Goal: Information Seeking & Learning: Learn about a topic

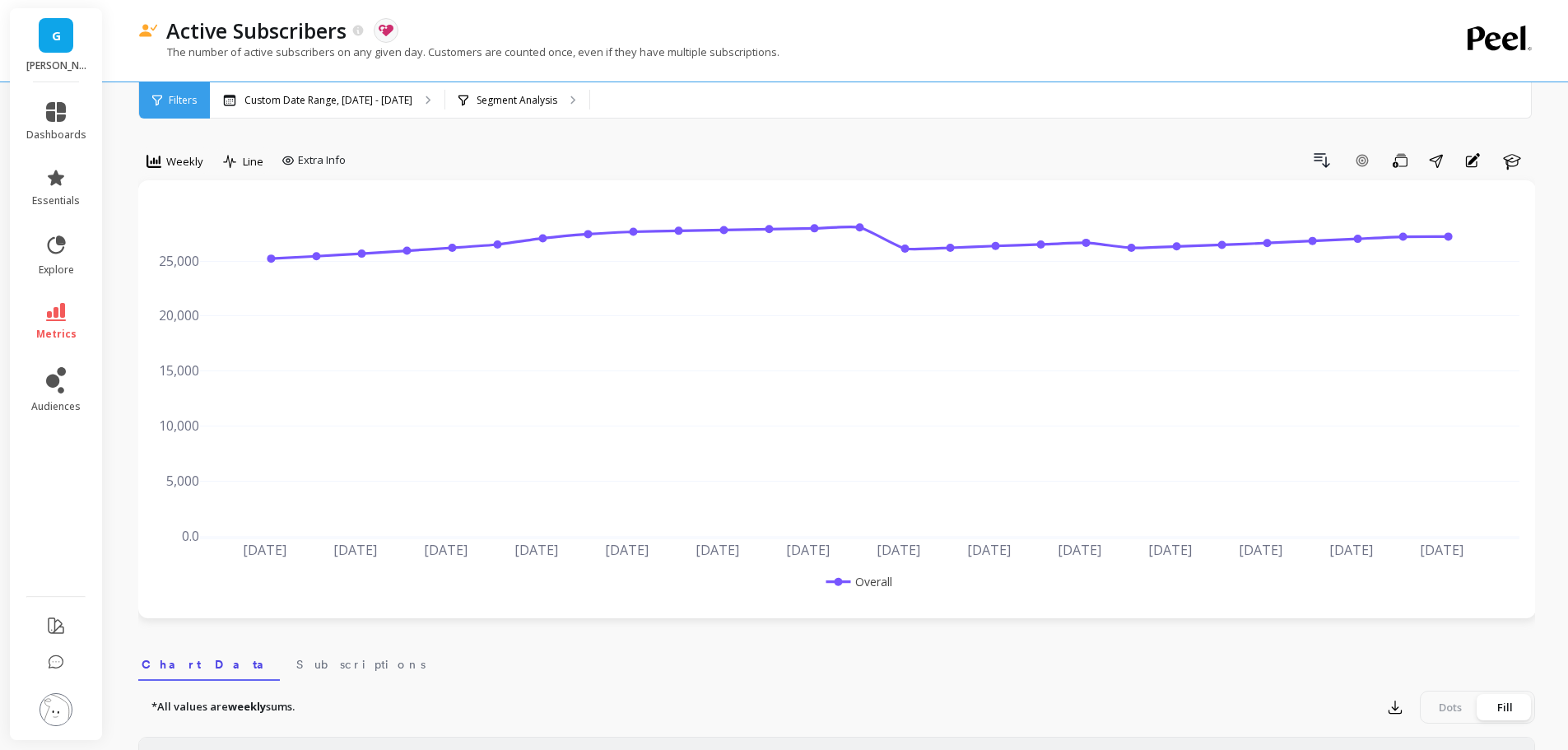
click at [55, 243] on icon at bounding box center [56, 245] width 23 height 23
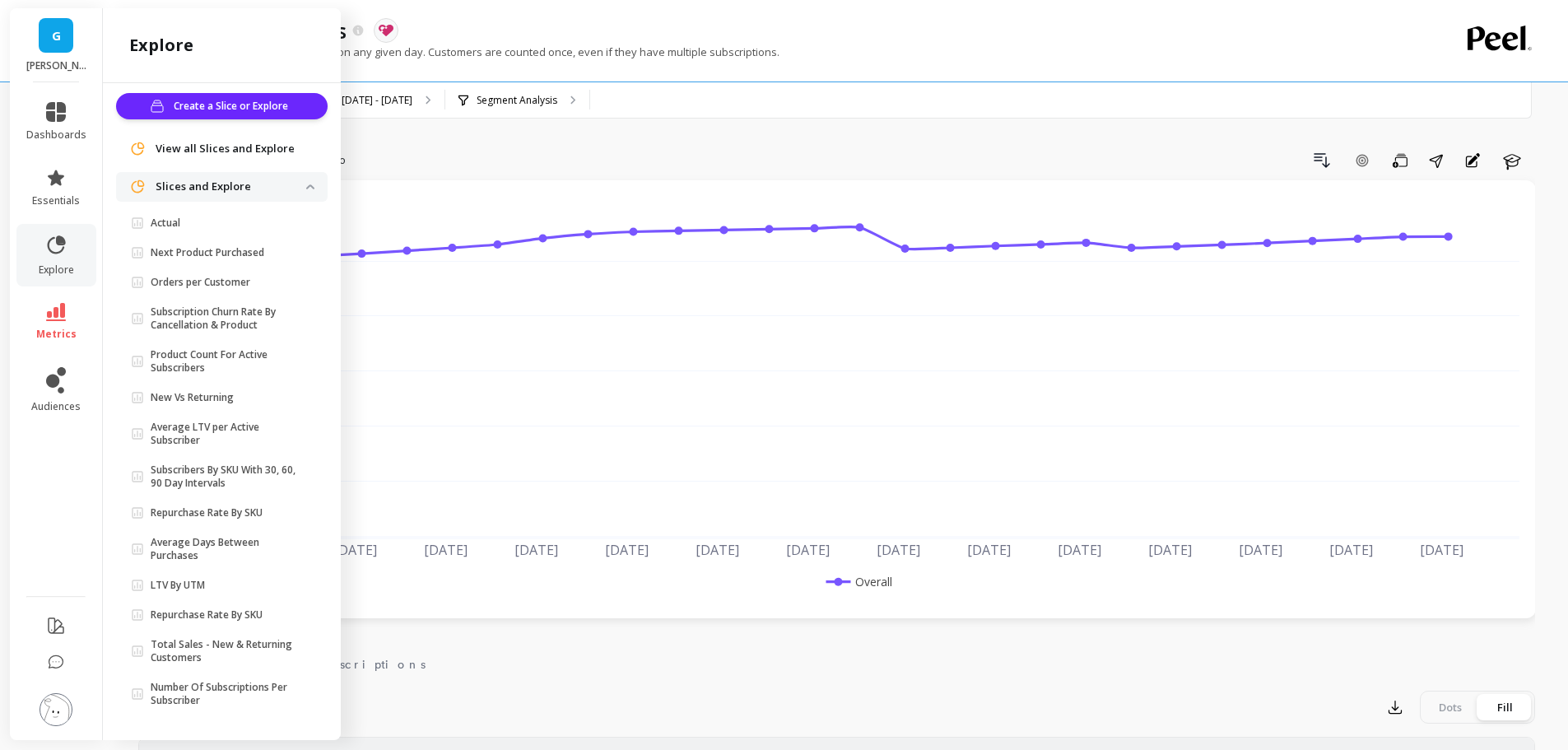
scroll to position [8, 0]
click at [56, 180] on icon at bounding box center [56, 177] width 17 height 16
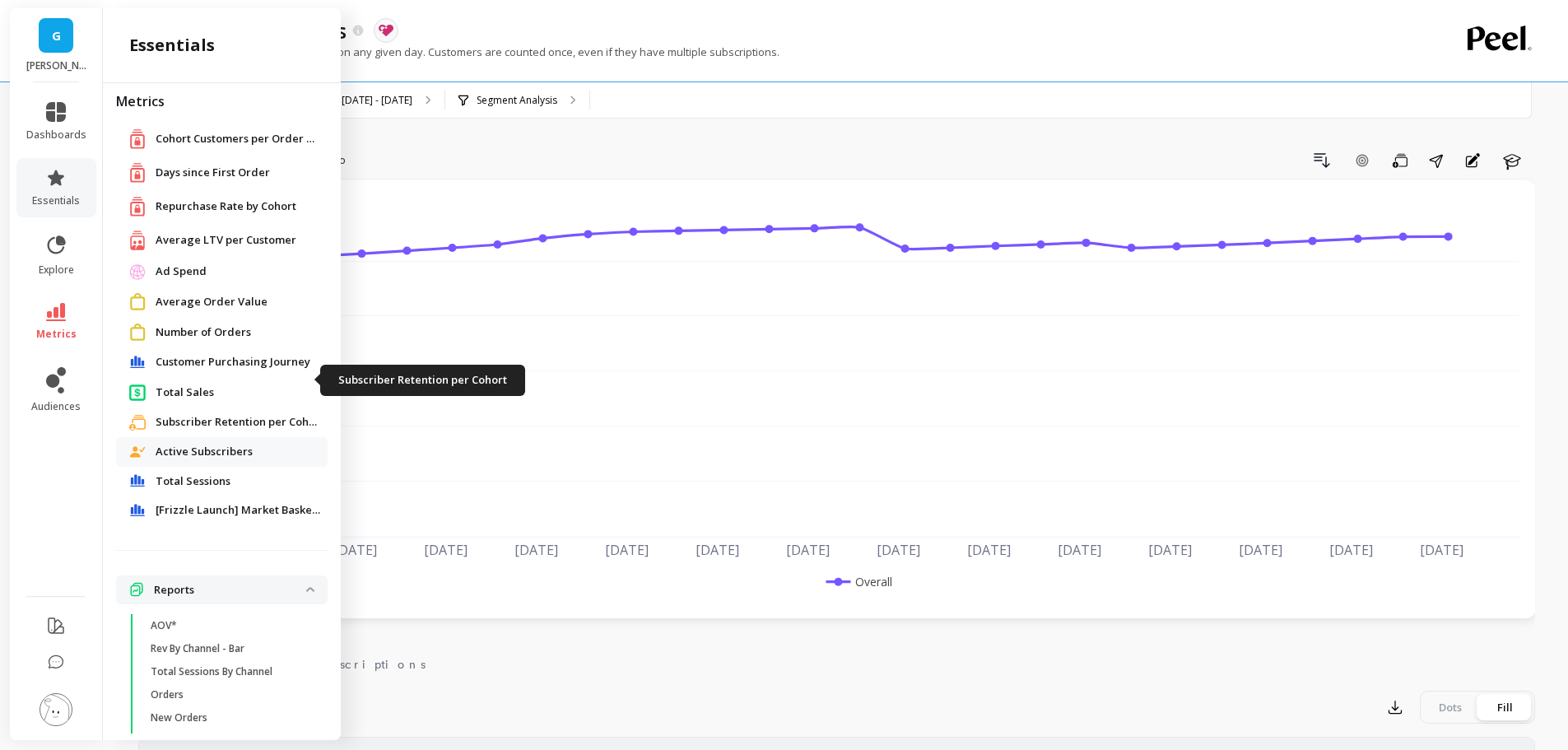
scroll to position [50, 0]
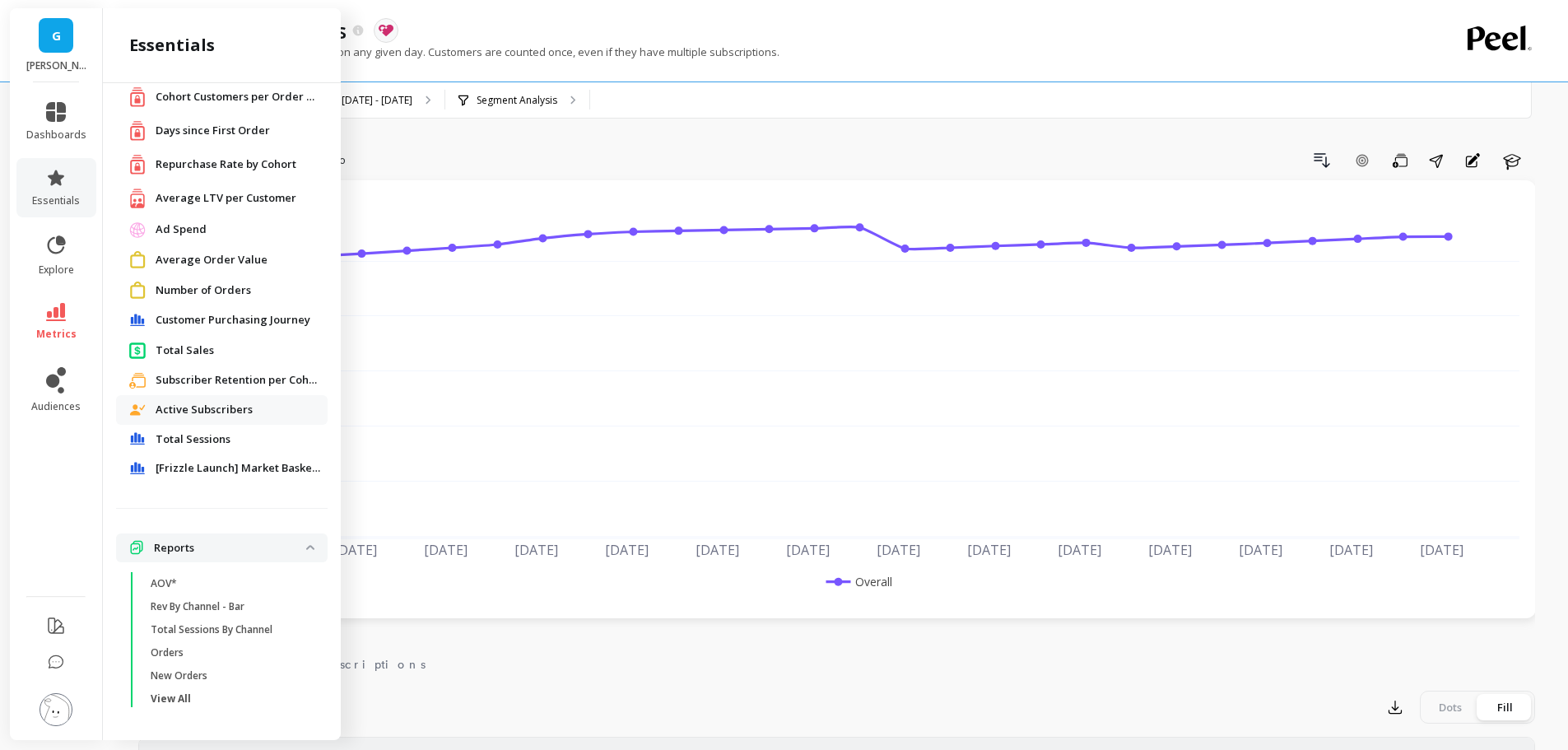
click at [61, 178] on icon at bounding box center [56, 177] width 17 height 16
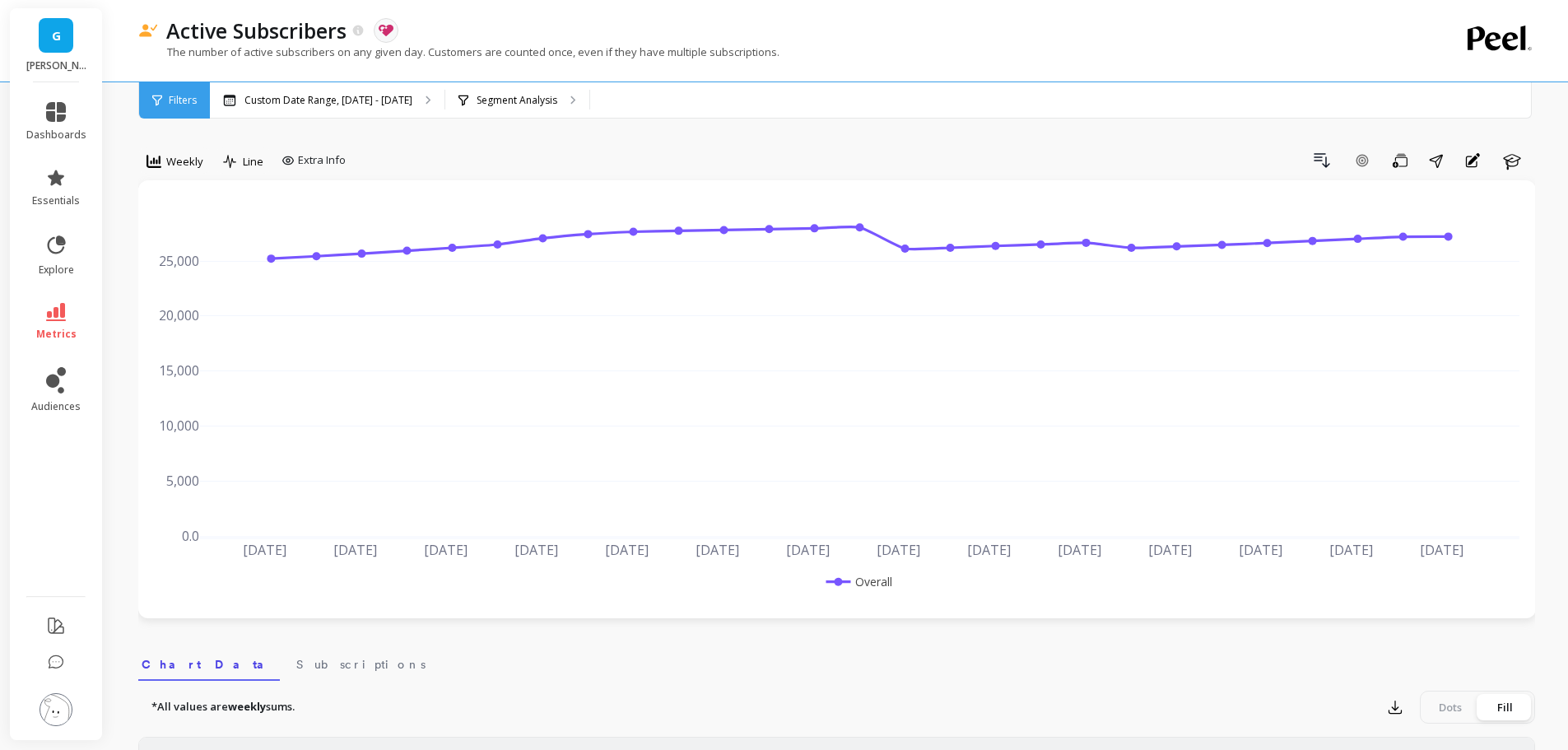
click at [57, 129] on span "dashboards" at bounding box center [56, 135] width 60 height 13
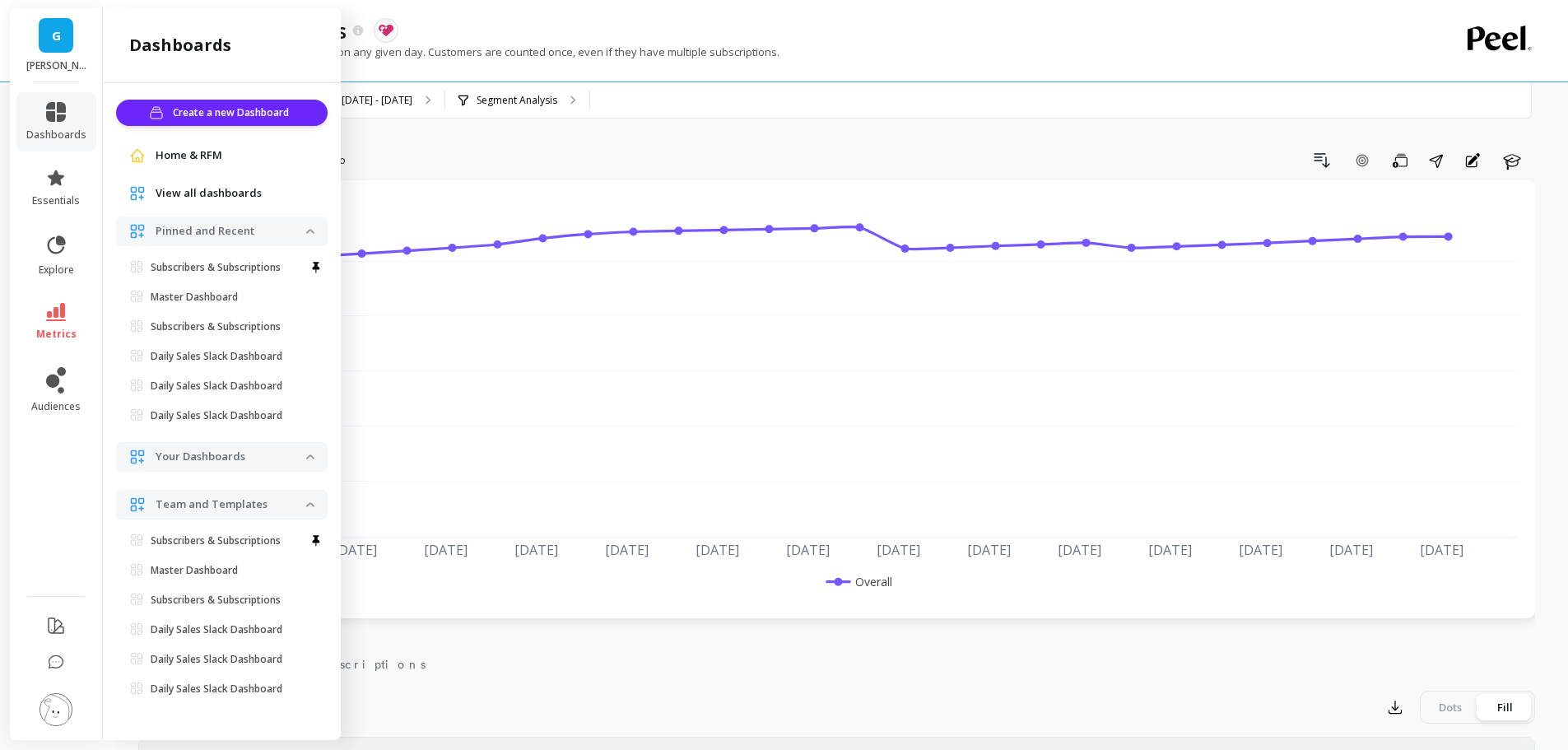
click at [221, 266] on p "Subscribers & Subscriptions" at bounding box center [215, 267] width 130 height 13
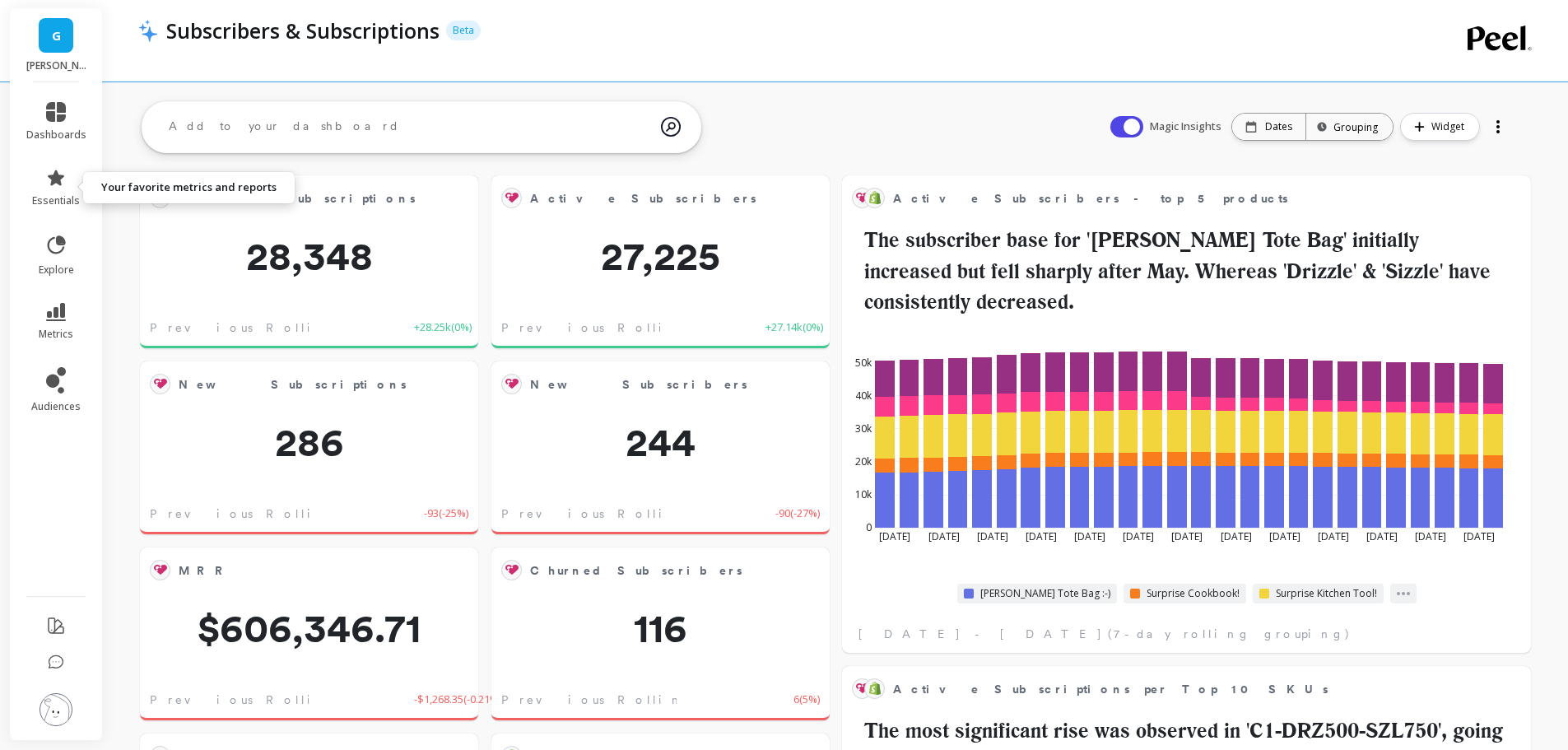
click at [56, 177] on icon at bounding box center [56, 177] width 17 height 16
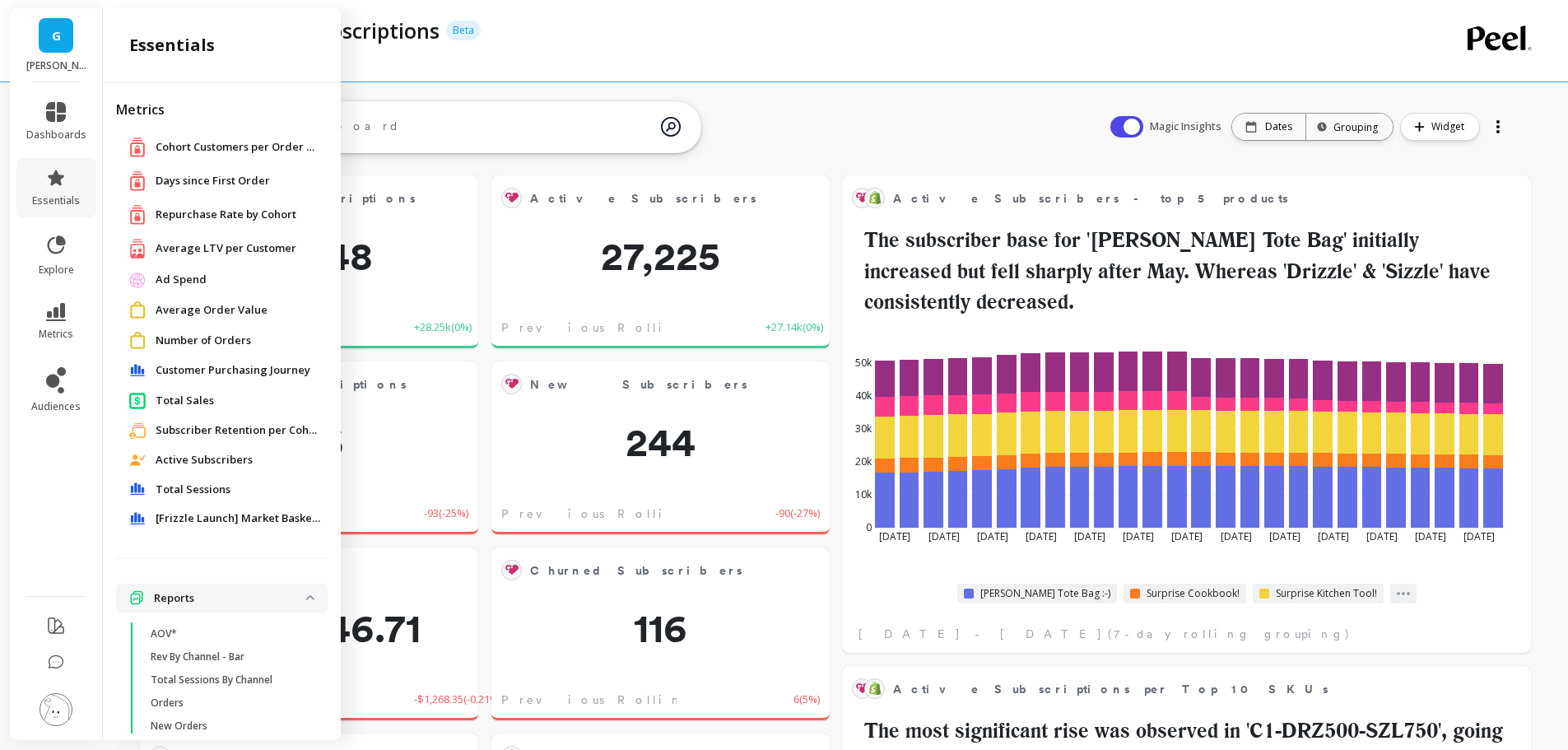
scroll to position [50, 0]
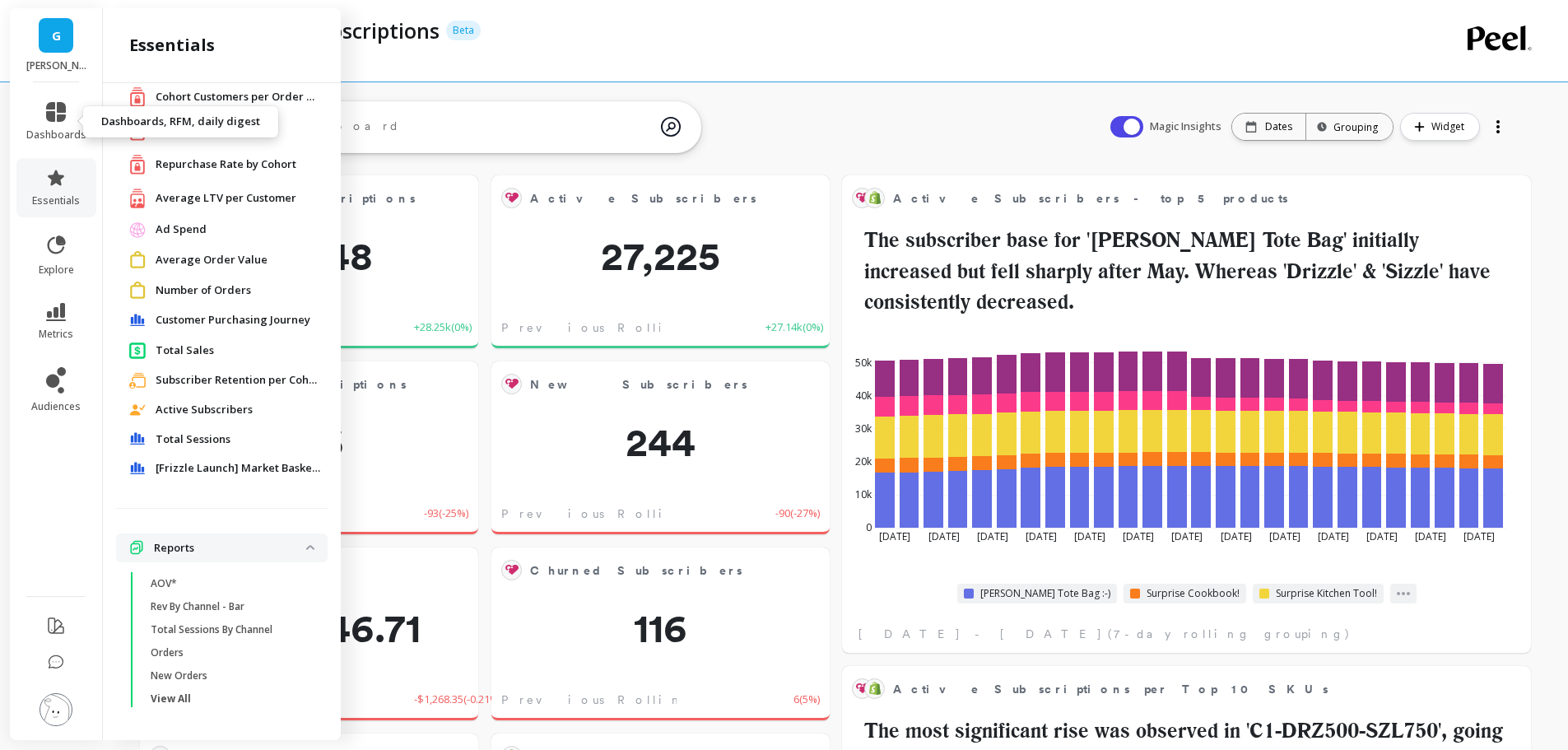
click at [59, 116] on icon at bounding box center [56, 111] width 19 height 19
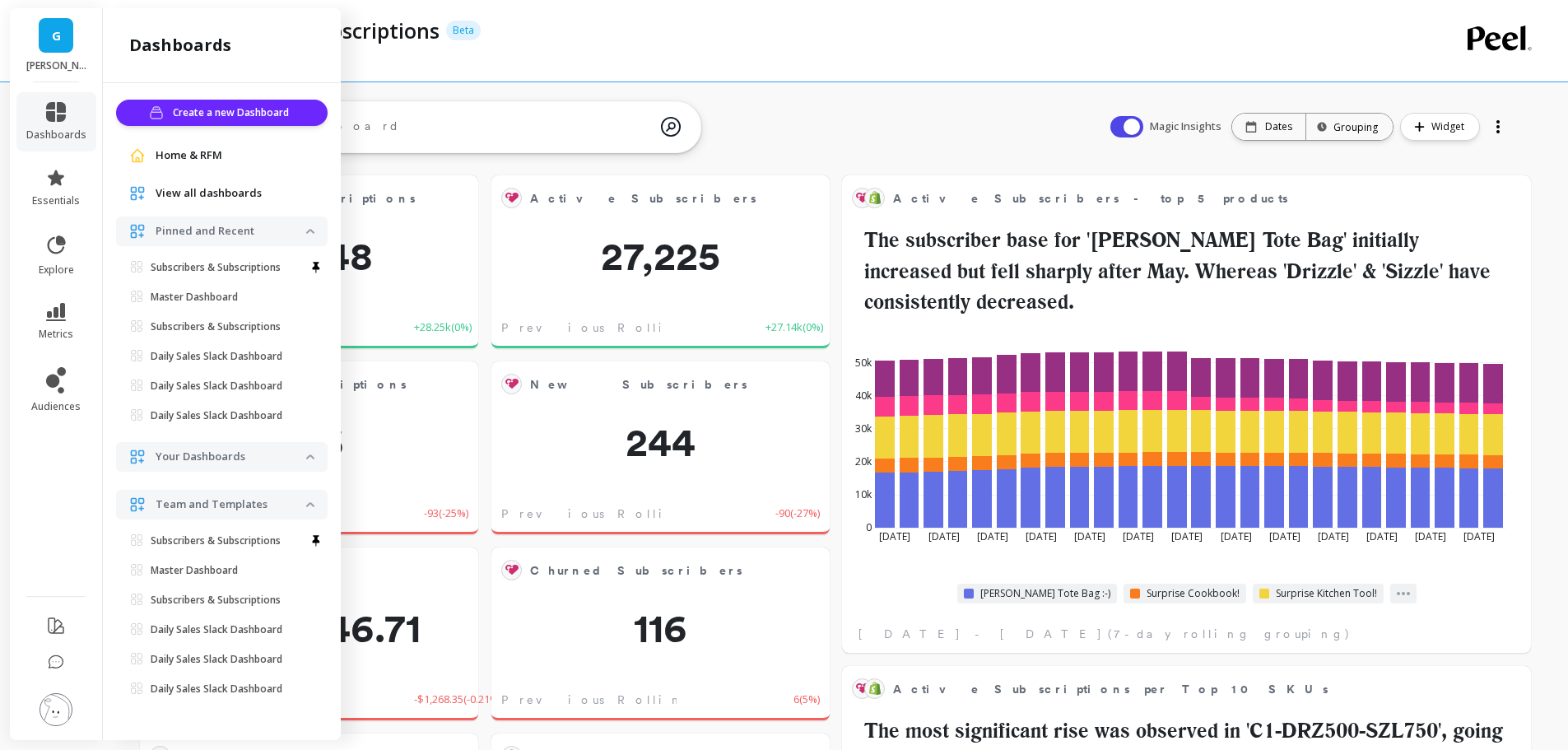
click at [208, 292] on p "Master Dashboard" at bounding box center [194, 297] width 87 height 13
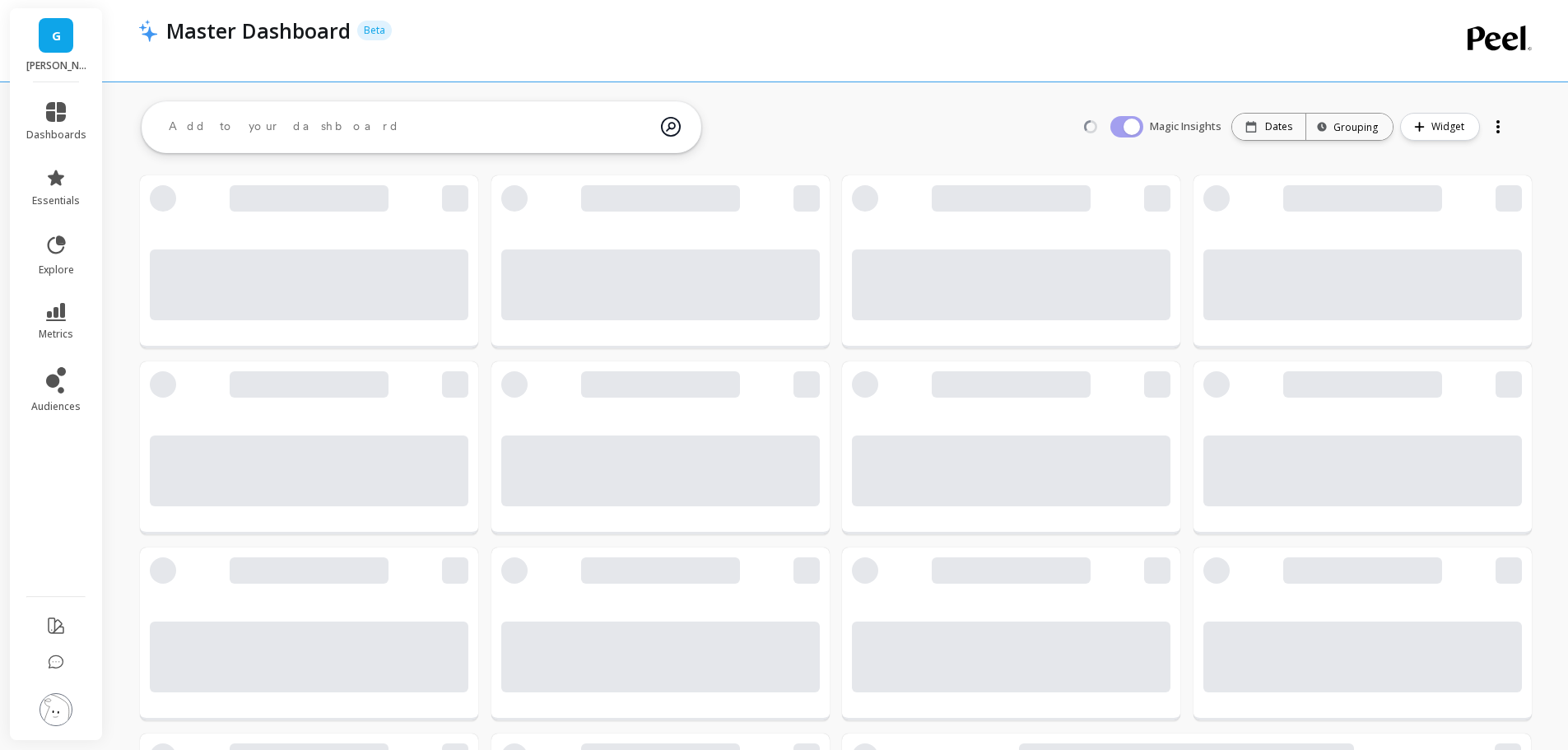
click at [815, 36] on div "Master Dashboard Beta" at bounding box center [779, 31] width 1242 height 28
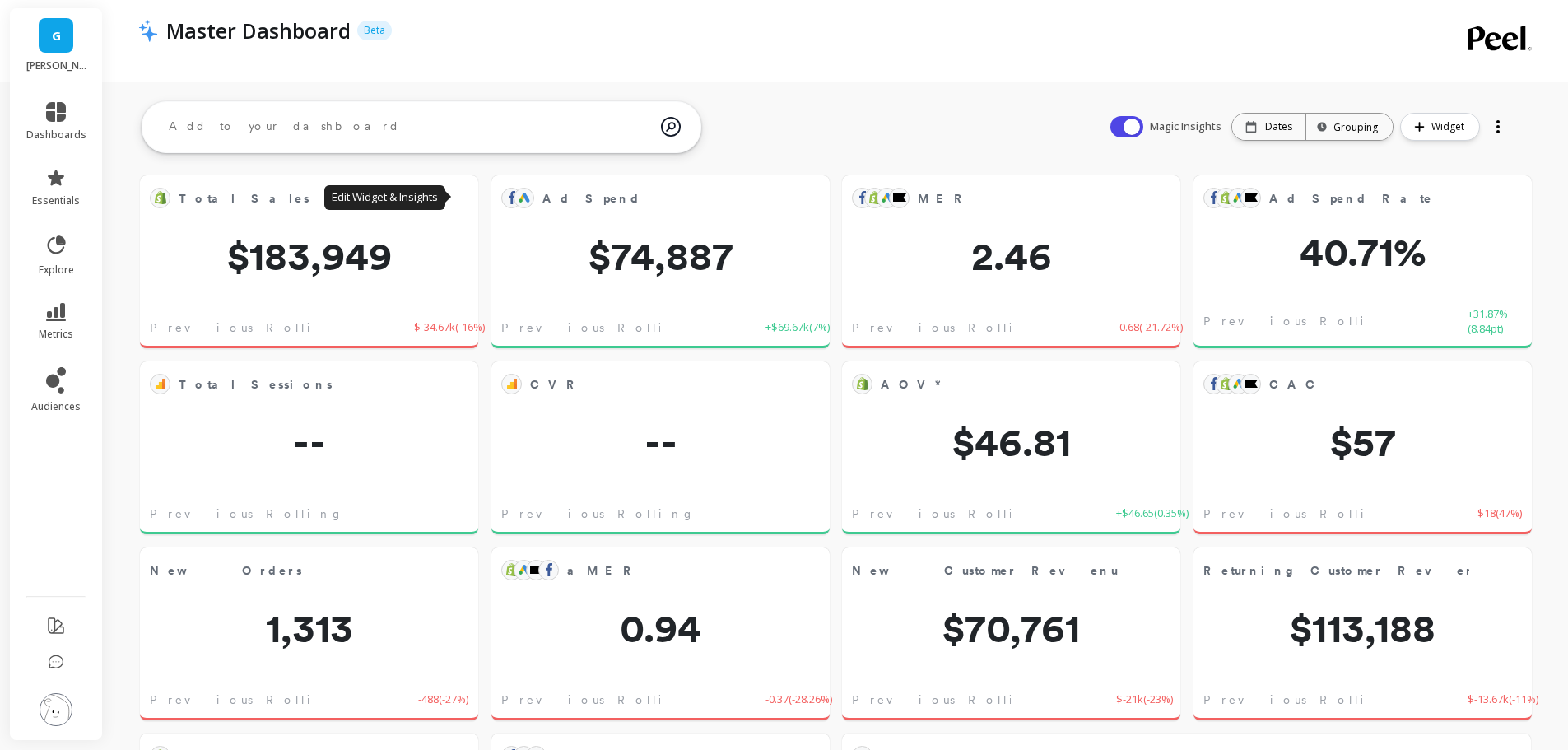
click at [457, 197] on button at bounding box center [458, 197] width 19 height 23
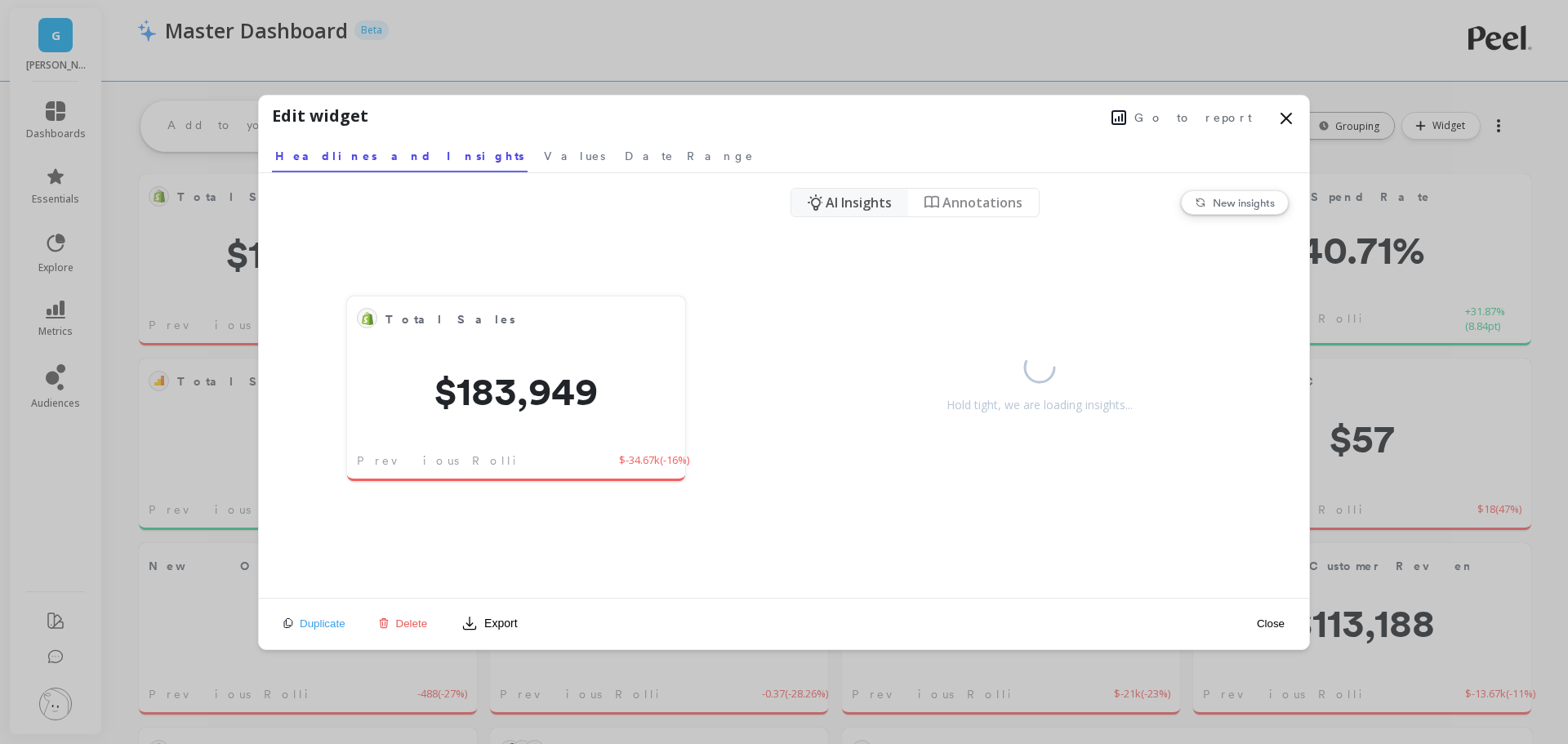
click at [1218, 114] on span "Go to report" at bounding box center [1193, 118] width 118 height 17
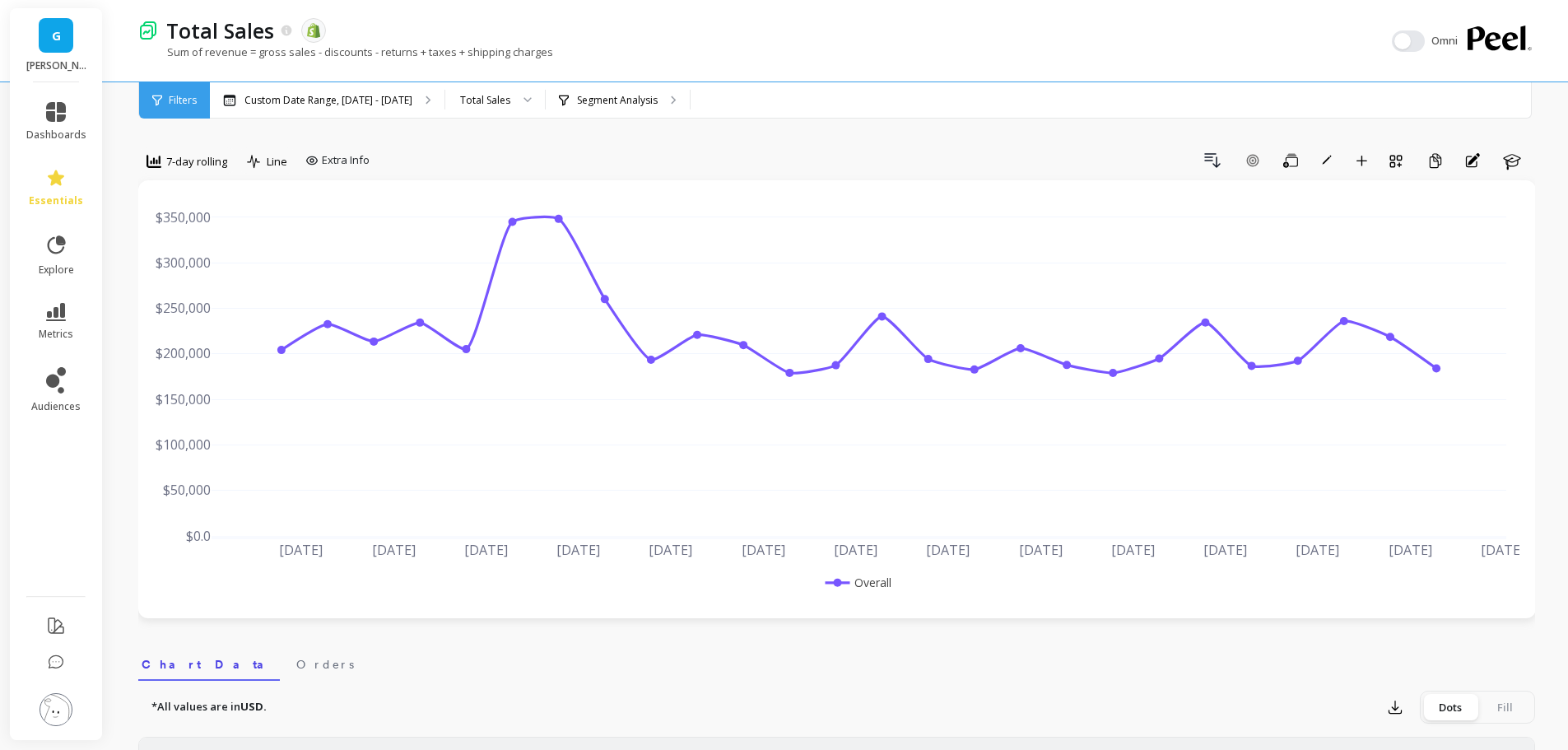
click at [197, 154] on span "7-day rolling" at bounding box center [197, 162] width 61 height 16
click at [194, 289] on div "Monthly" at bounding box center [199, 292] width 94 height 16
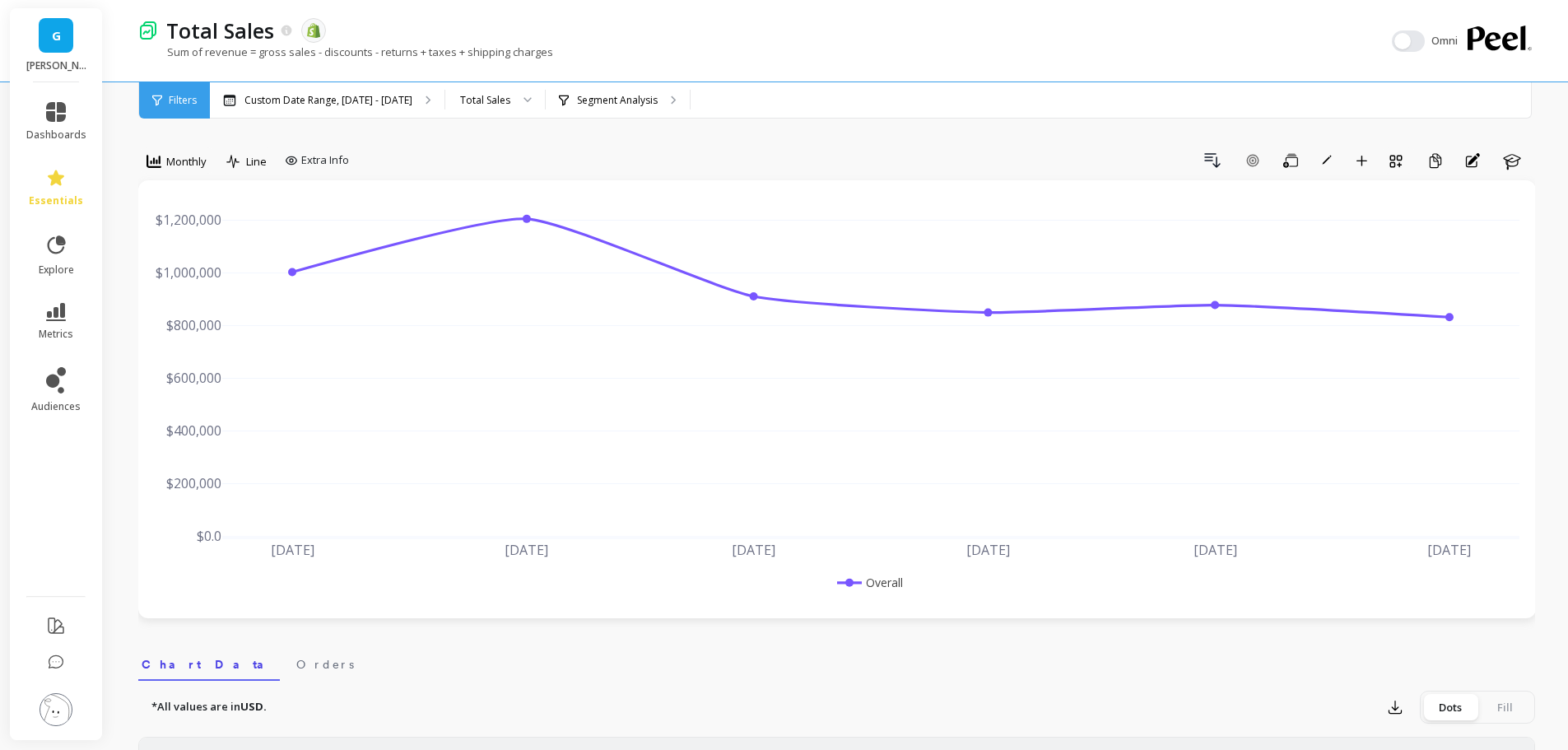
click at [652, 152] on div "Drill Down Add Goal Save Rename Add to Dashboard Create a Copy Annotations Learn" at bounding box center [945, 161] width 1179 height 26
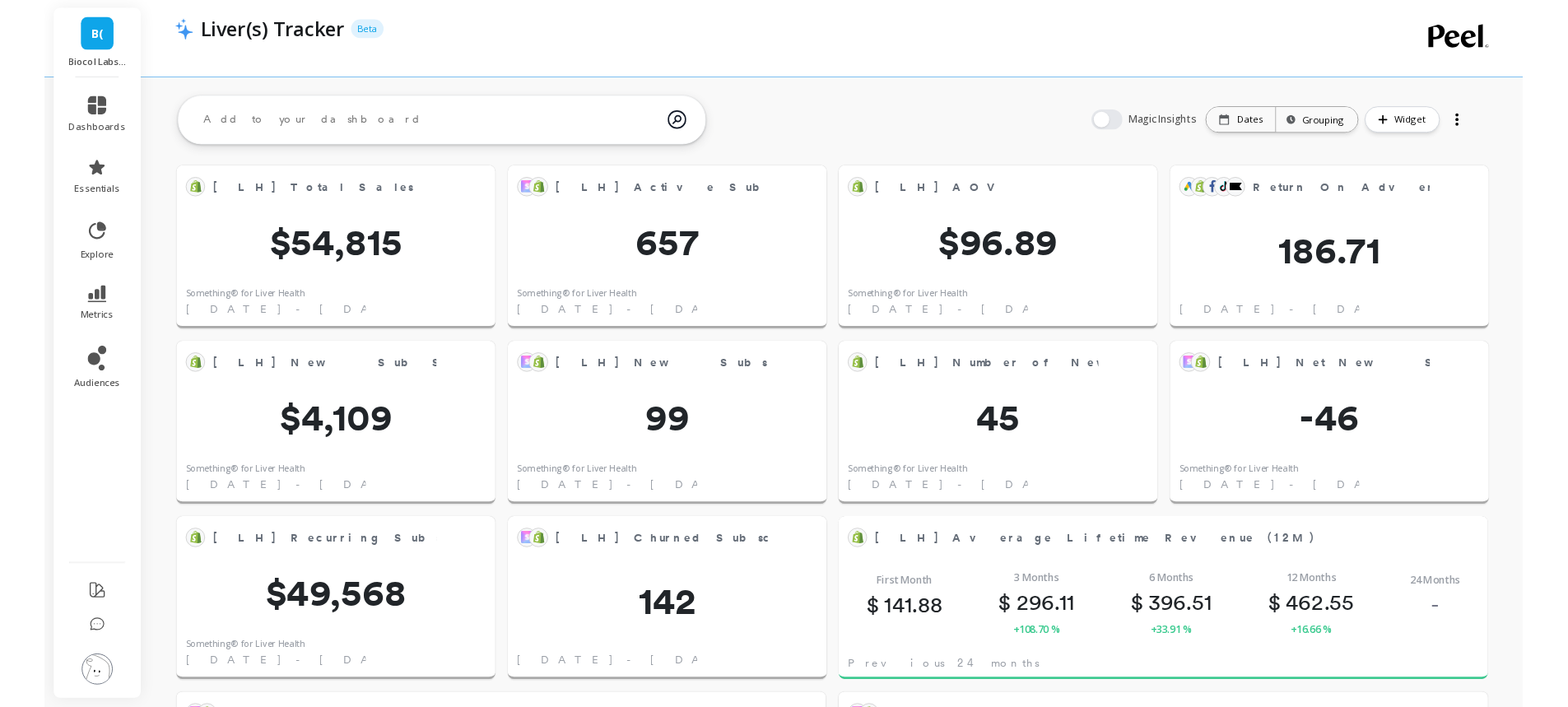
scroll to position [276, 1331]
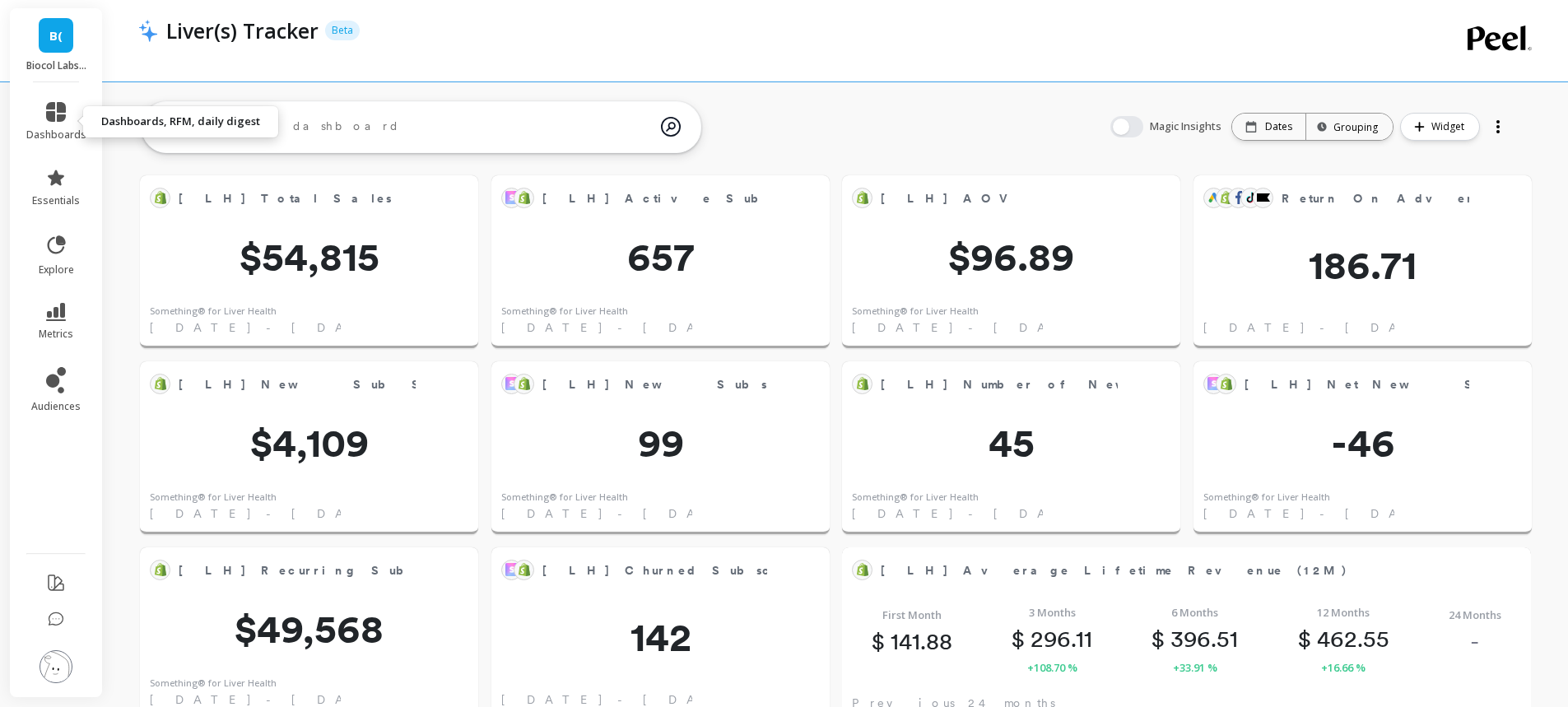
click at [64, 113] on icon at bounding box center [56, 111] width 19 height 19
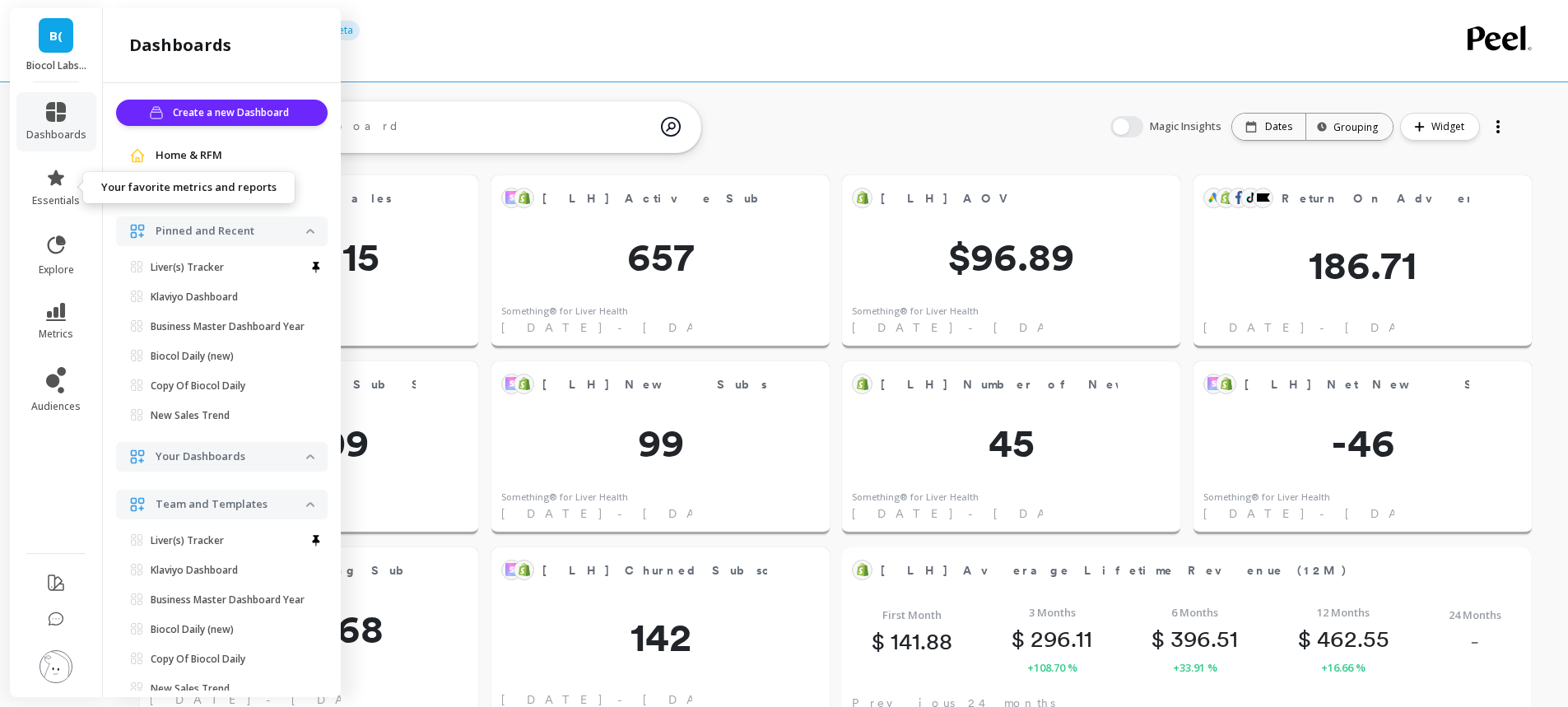
click at [54, 192] on link "essentials" at bounding box center [56, 187] width 60 height 40
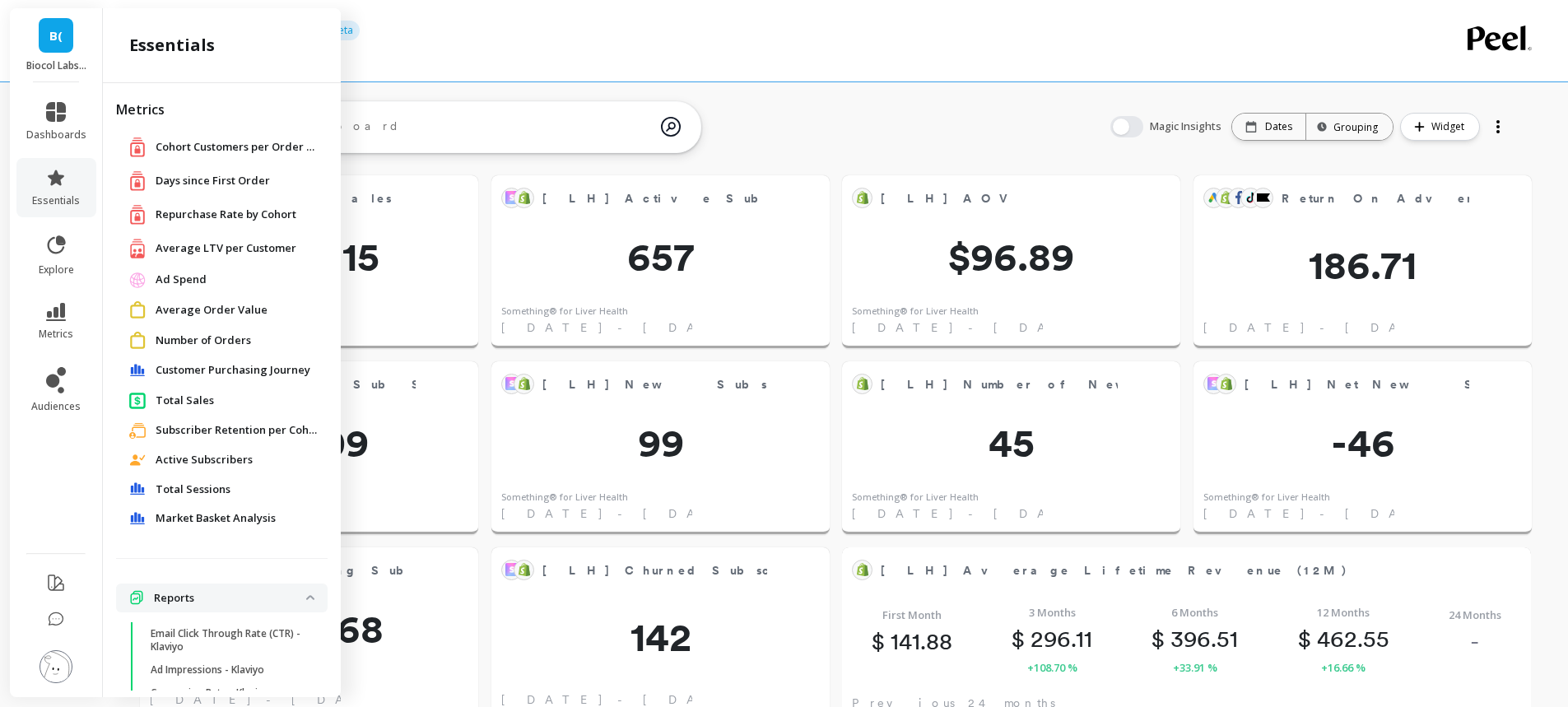
scroll to position [50, 0]
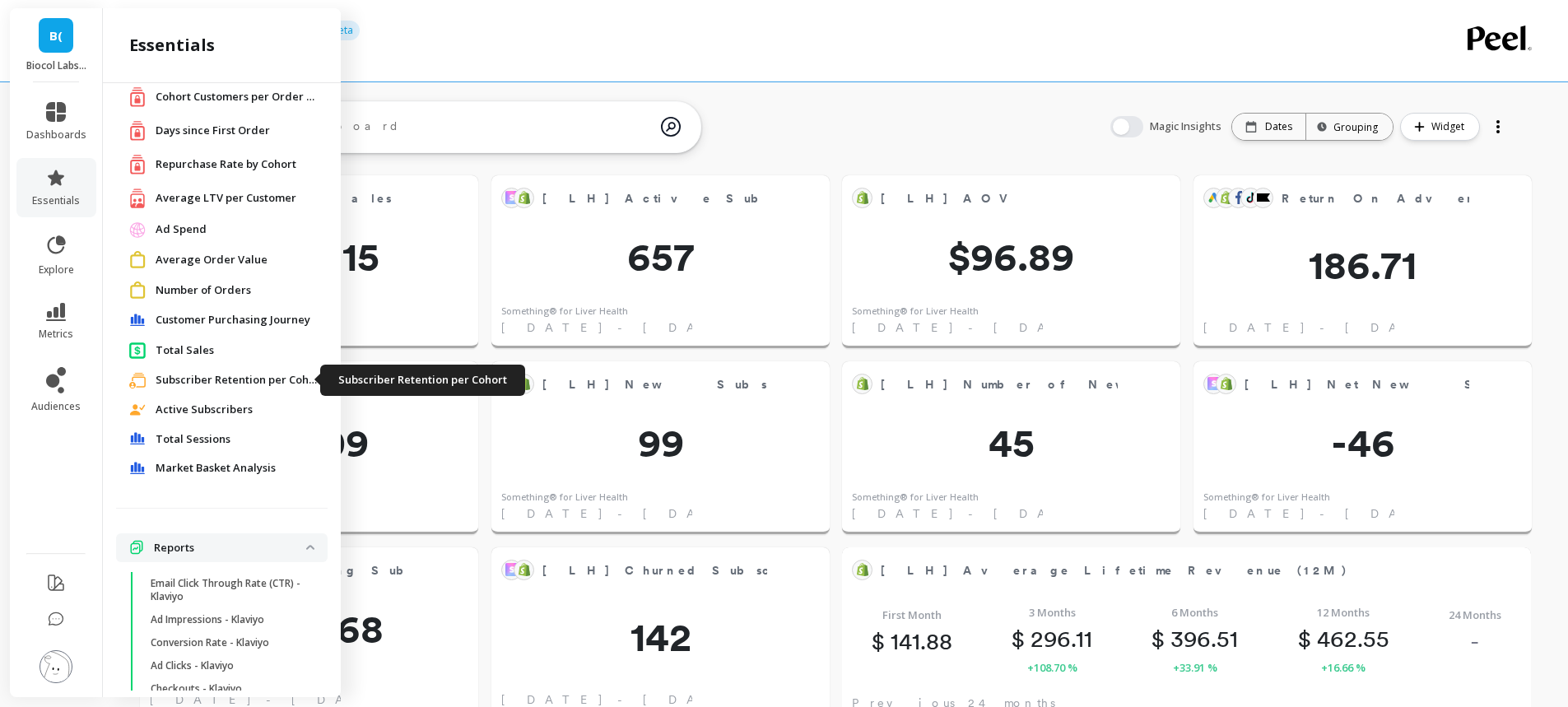
click at [227, 379] on span "Subscriber Retention per Cohort" at bounding box center [238, 380] width 164 height 17
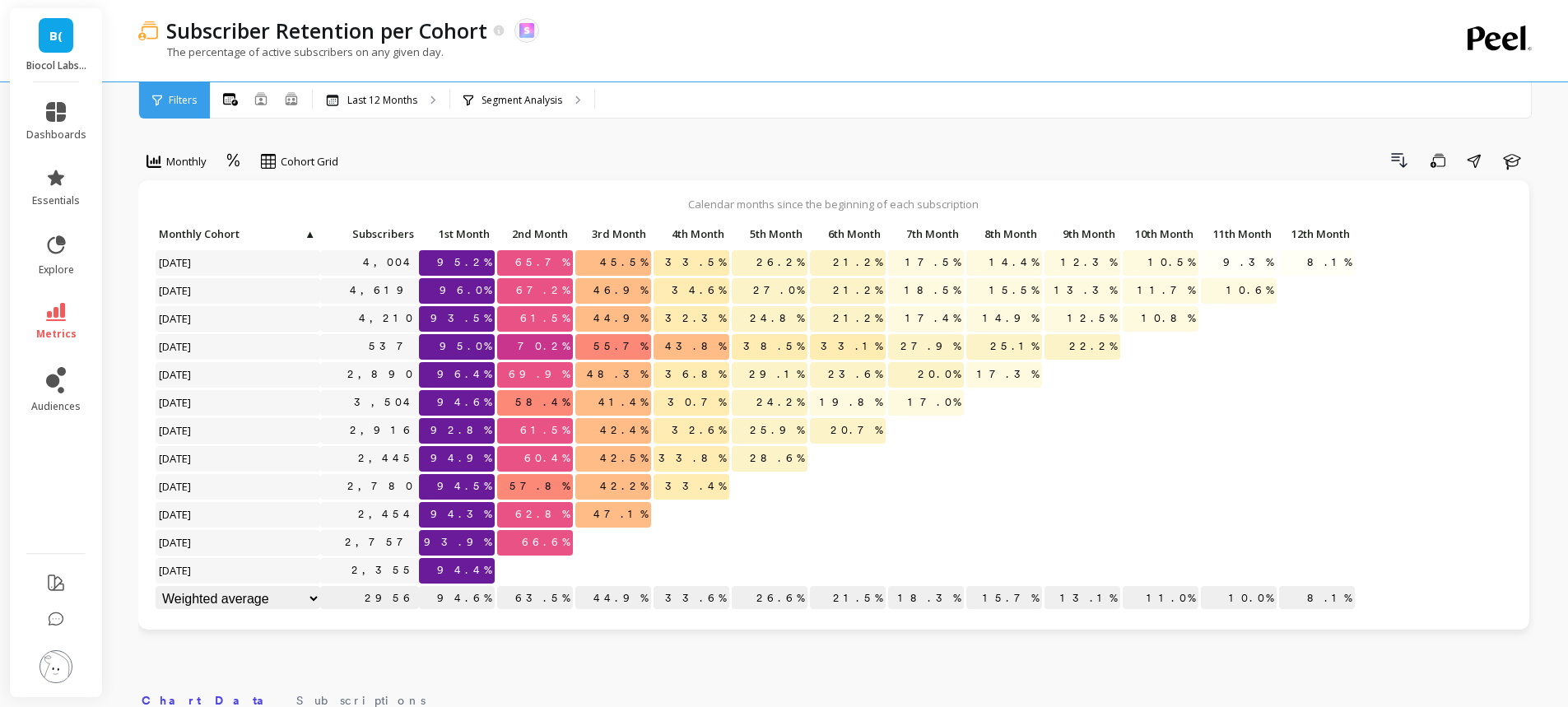
click at [500, 103] on p "Segment Analysis" at bounding box center [522, 100] width 81 height 13
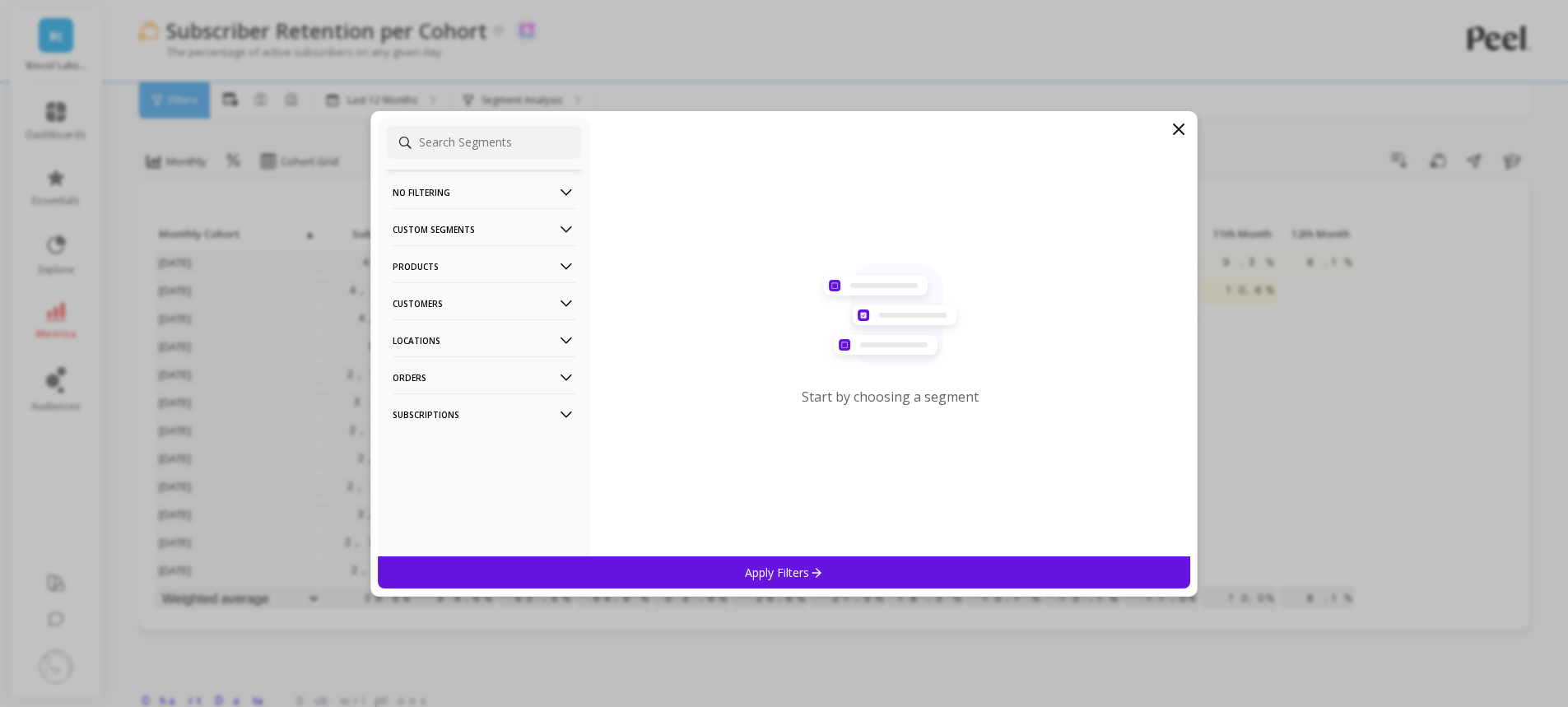
click at [431, 271] on p "Products" at bounding box center [484, 265] width 183 height 42
click at [424, 352] on div "SKUs" at bounding box center [484, 355] width 196 height 26
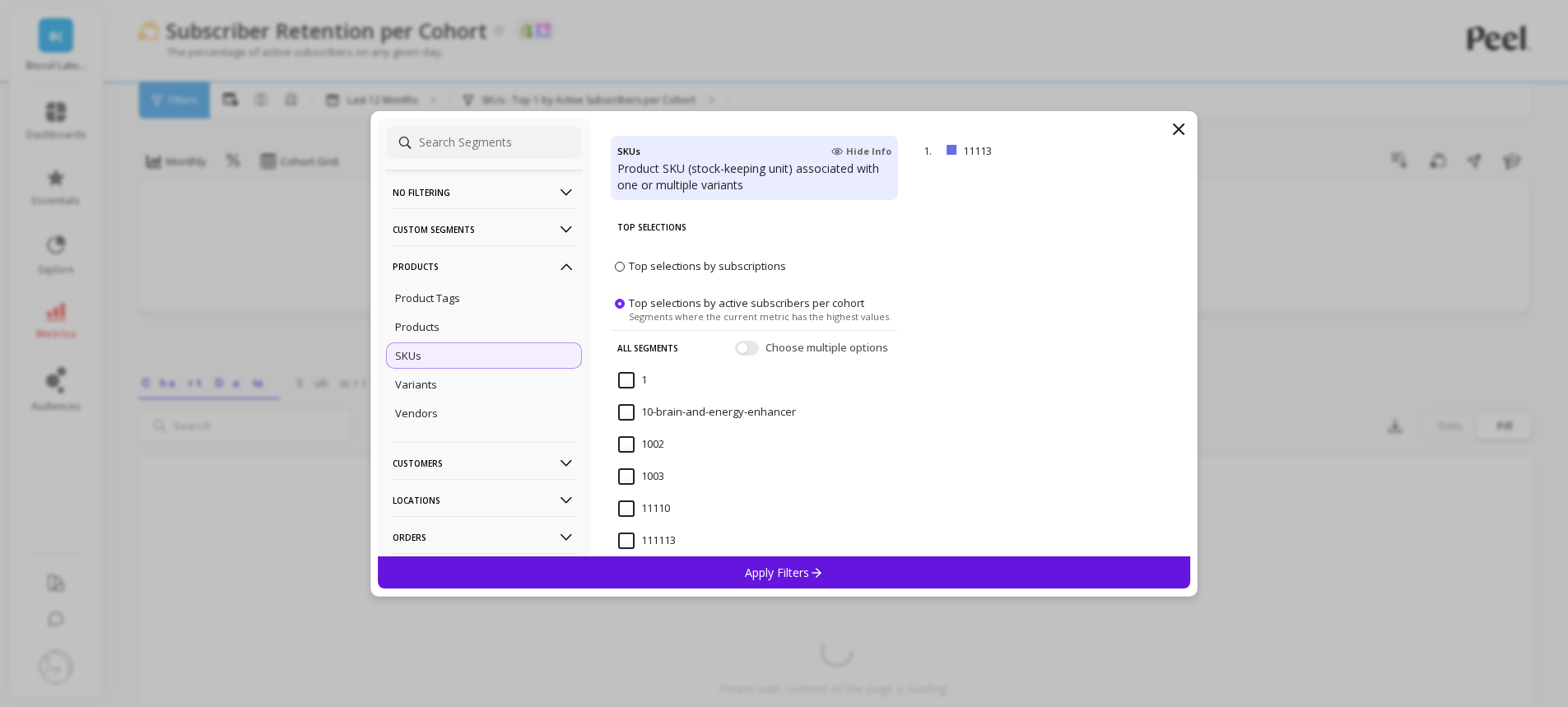
click at [0, 0] on p "remove" at bounding box center [0, 0] width 0 height 0
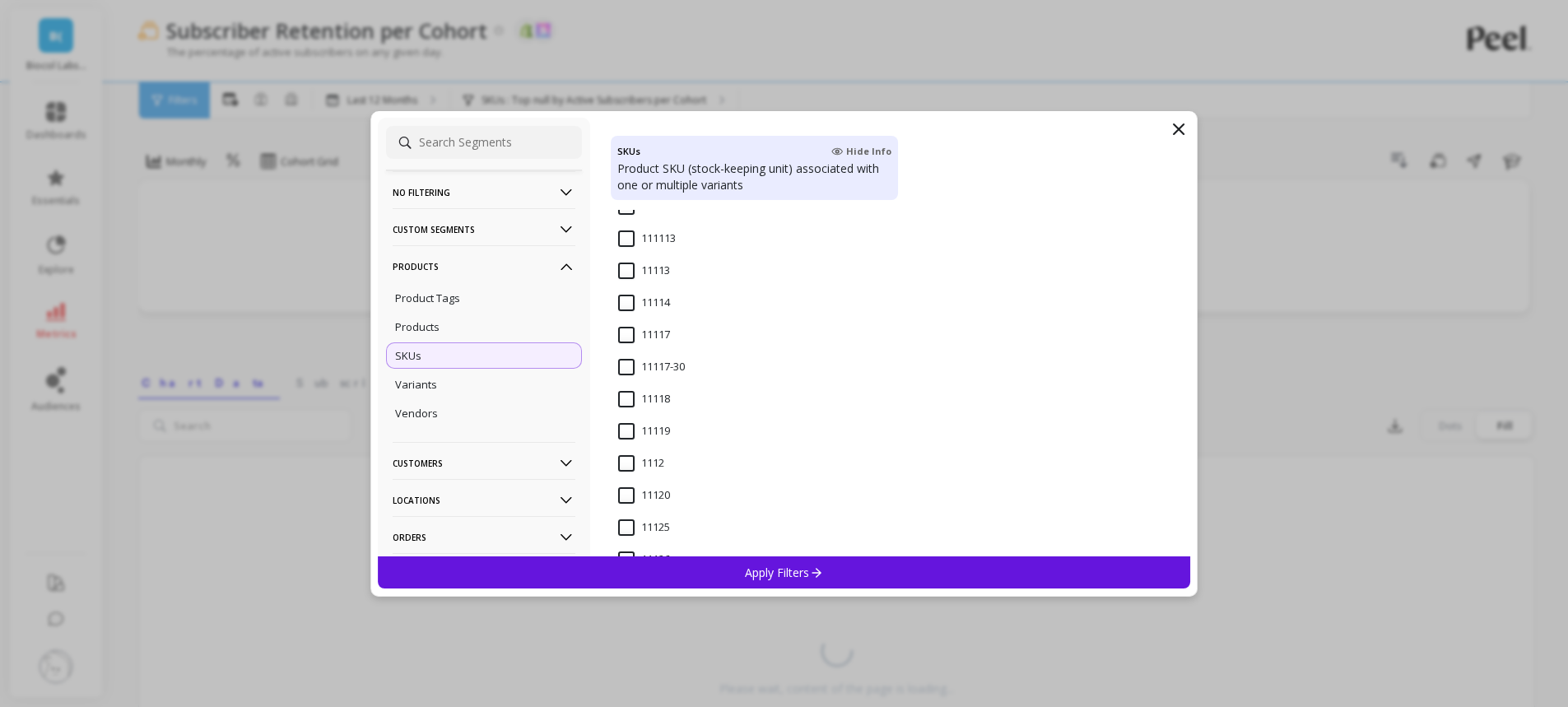
scroll to position [329, 0]
click at [627, 439] on input "1112" at bounding box center [641, 436] width 46 height 17
click at [794, 568] on p "Apply Filters" at bounding box center [784, 572] width 78 height 16
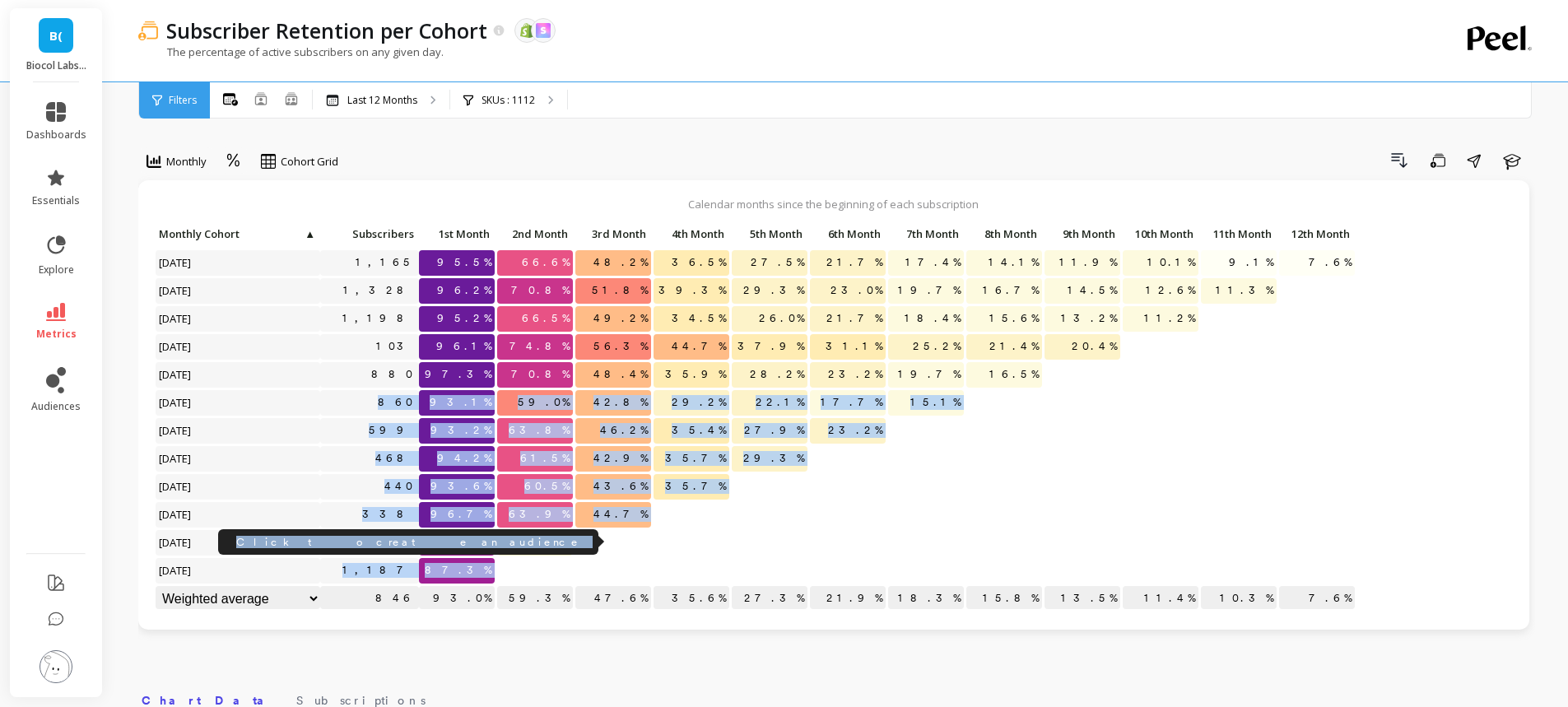
drag, startPoint x: 356, startPoint y: 395, endPoint x: 372, endPoint y: 597, distance: 202.6
click at [372, 597] on div "Click to create an audience 1,165 95.5% 66.6% 48.2% 36.5% 27.5% 21.7% 17.4% 14.…" at bounding box center [756, 418] width 1201 height 392
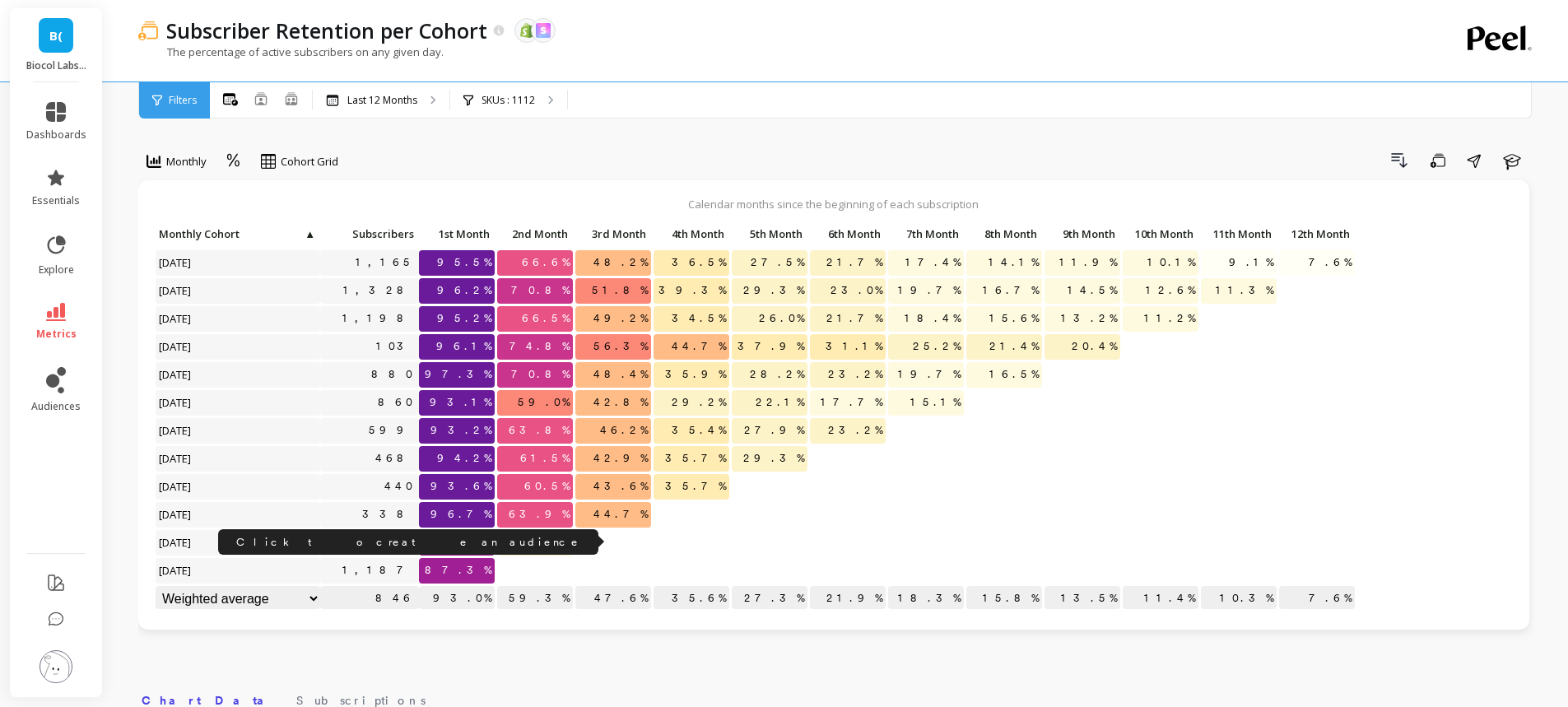
click at [372, 641] on div "Calendar months since the beginning of each subscription Click to create an aud…" at bounding box center [834, 417] width 1391 height 474
drag, startPoint x: 379, startPoint y: 537, endPoint x: 381, endPoint y: 585, distance: 48.0
click at [381, 585] on div "Click to create an audience 1,165 95.5% 66.6% 48.2% 36.5% 27.5% 21.7% 17.4% 14.…" at bounding box center [756, 418] width 1201 height 392
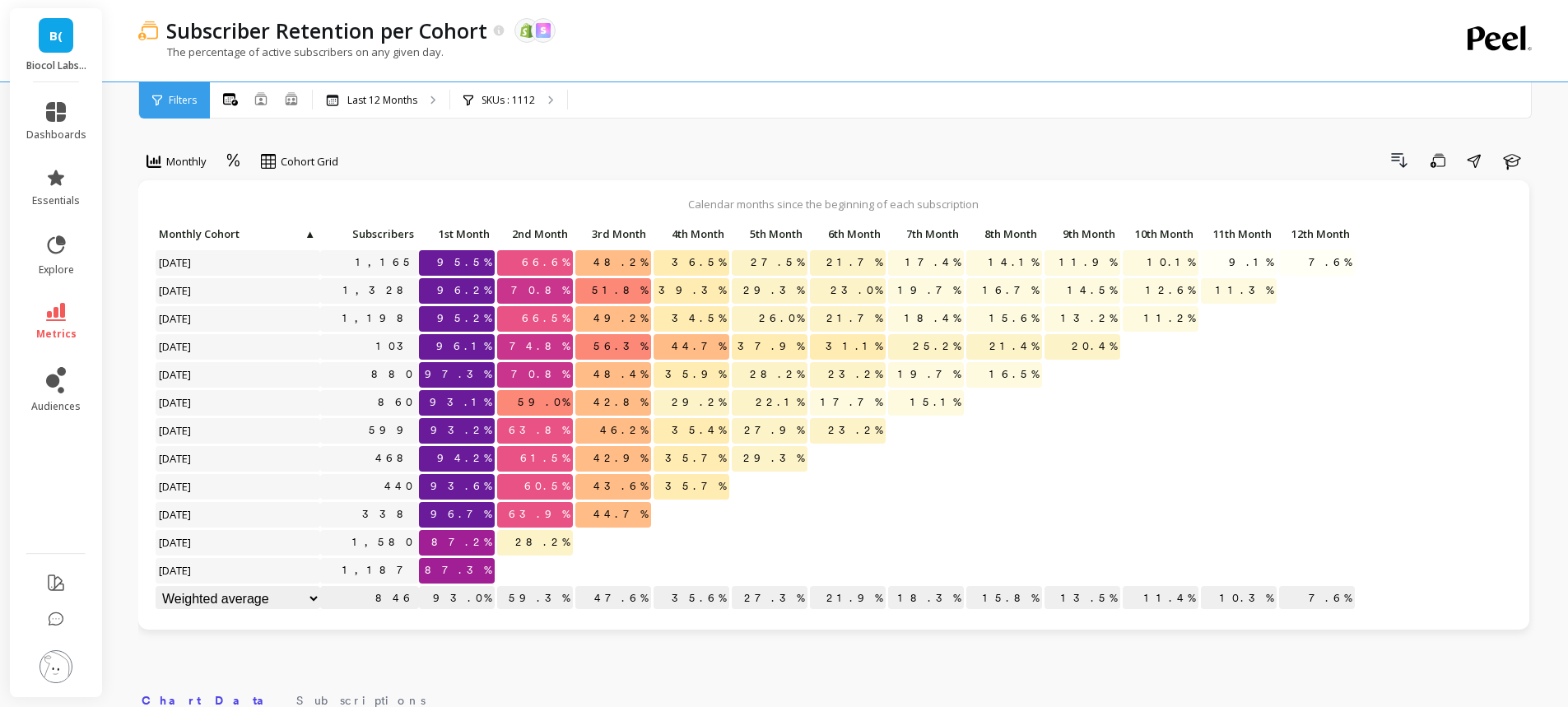
click at [396, 626] on div "Calendar months since the beginning of each subscription Click to create an aud…" at bounding box center [834, 405] width 1391 height 449
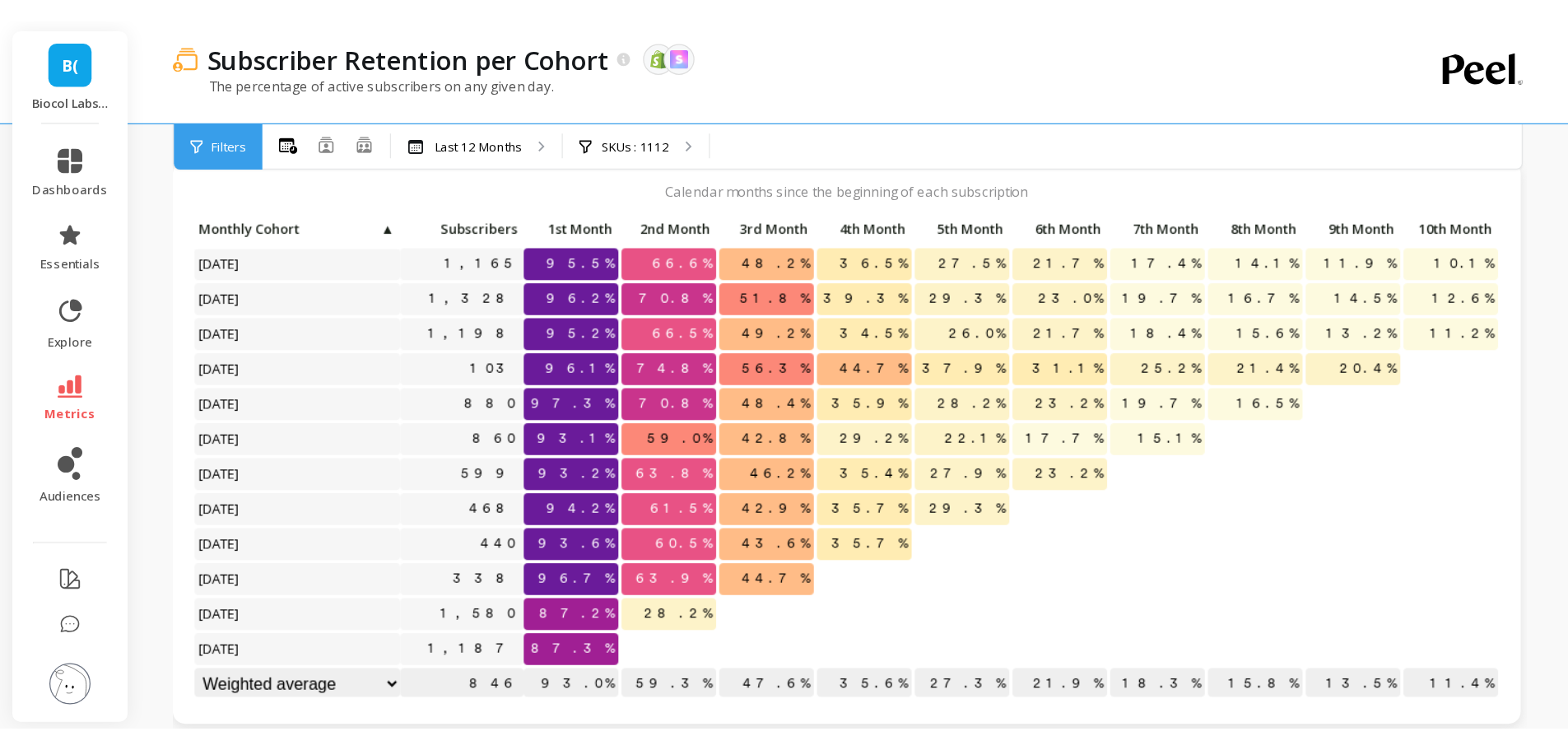
scroll to position [72, 0]
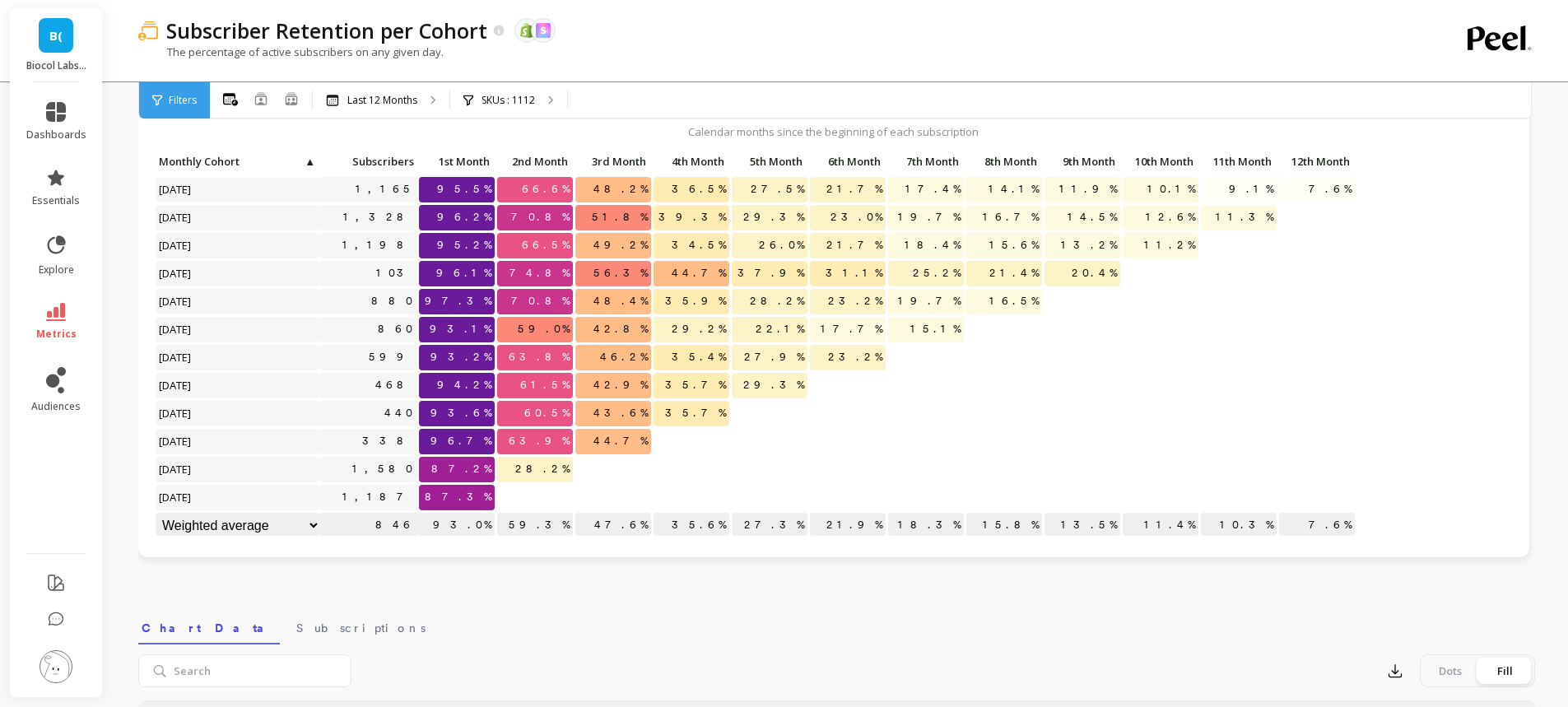
click at [501, 96] on p "SKUs : 1112" at bounding box center [509, 100] width 54 height 13
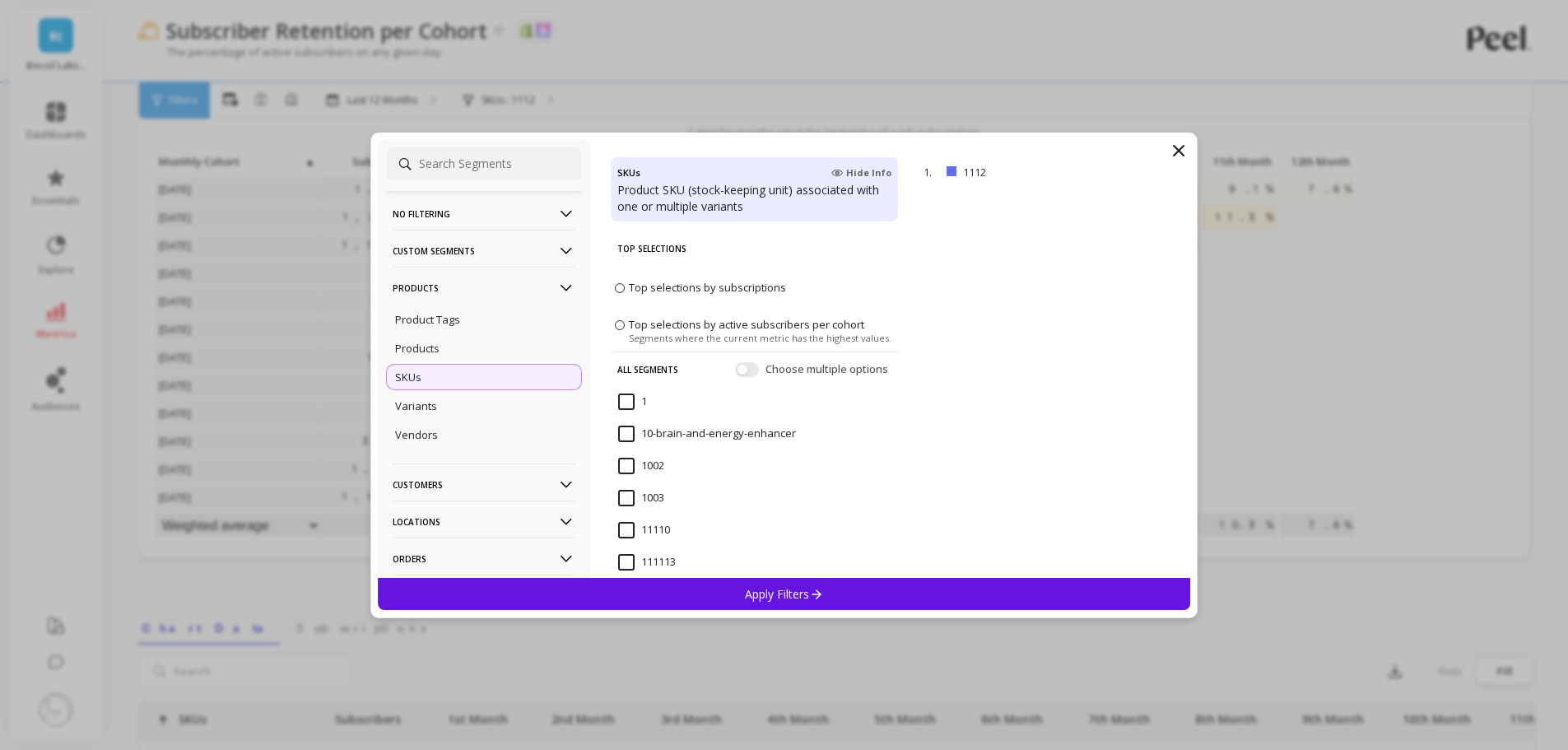
click at [1173, 146] on icon at bounding box center [1178, 150] width 10 height 10
